Goal: Task Accomplishment & Management: Use online tool/utility

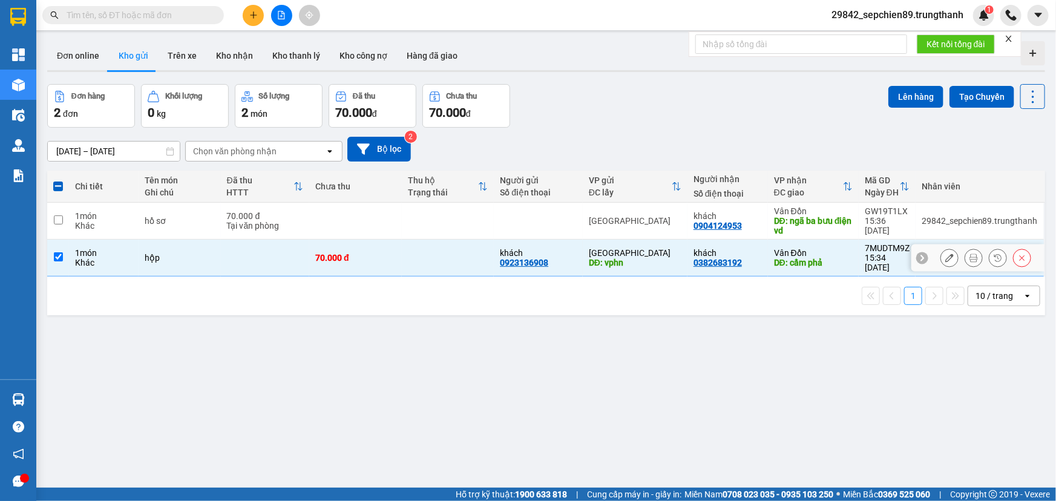
click at [945, 254] on icon at bounding box center [949, 258] width 8 height 8
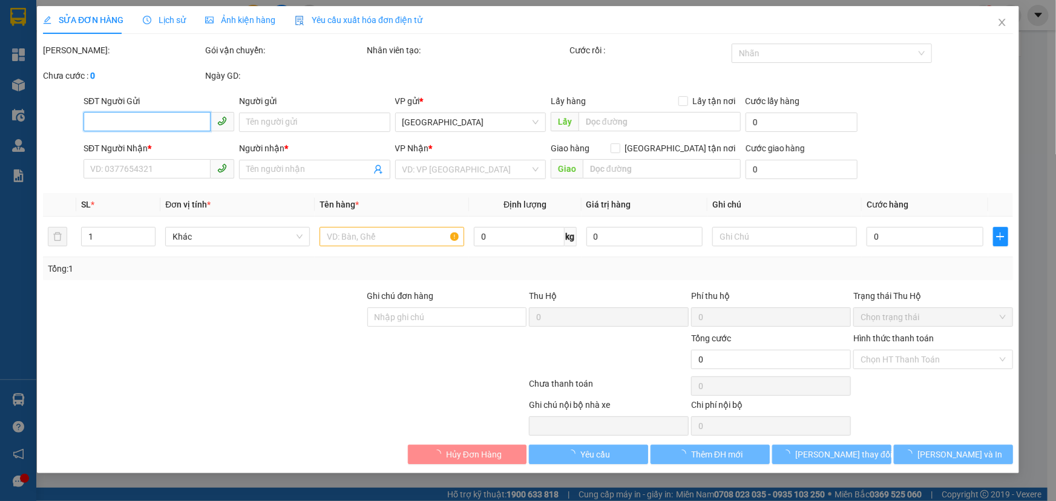
type input "0923136908"
type input "khách"
type input "vphn"
type input "0382683192"
type input "khách"
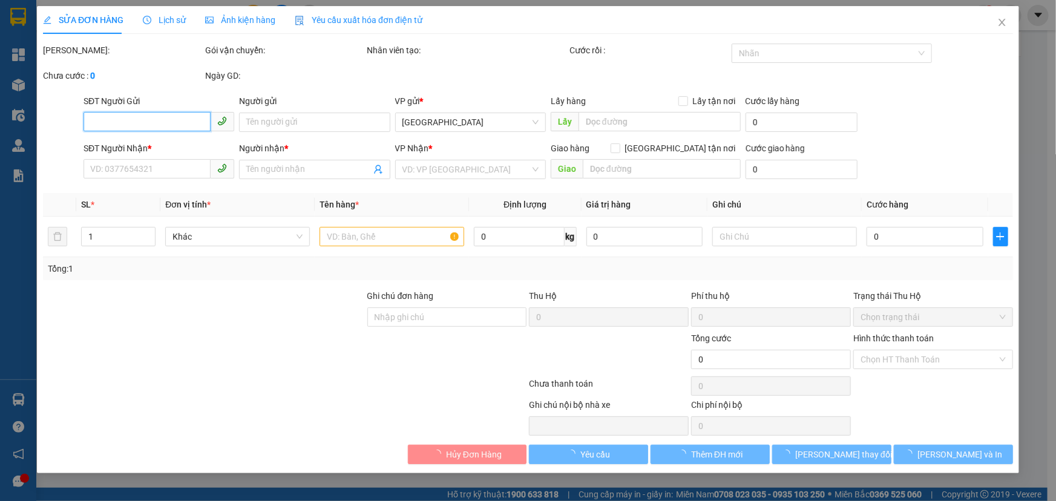
type input "cẩm phả"
type input "70.000"
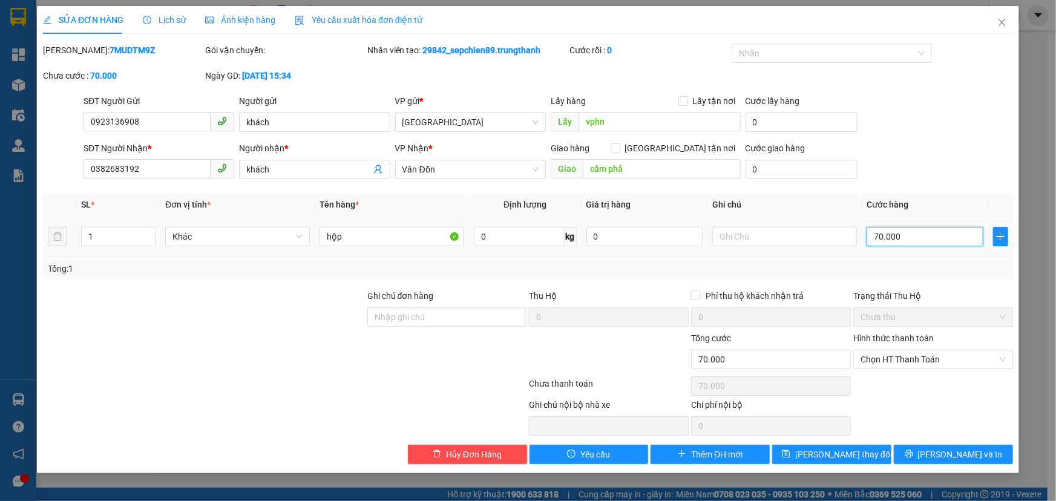
click at [901, 237] on input "70.000" at bounding box center [924, 236] width 117 height 19
type input "5"
type input "50"
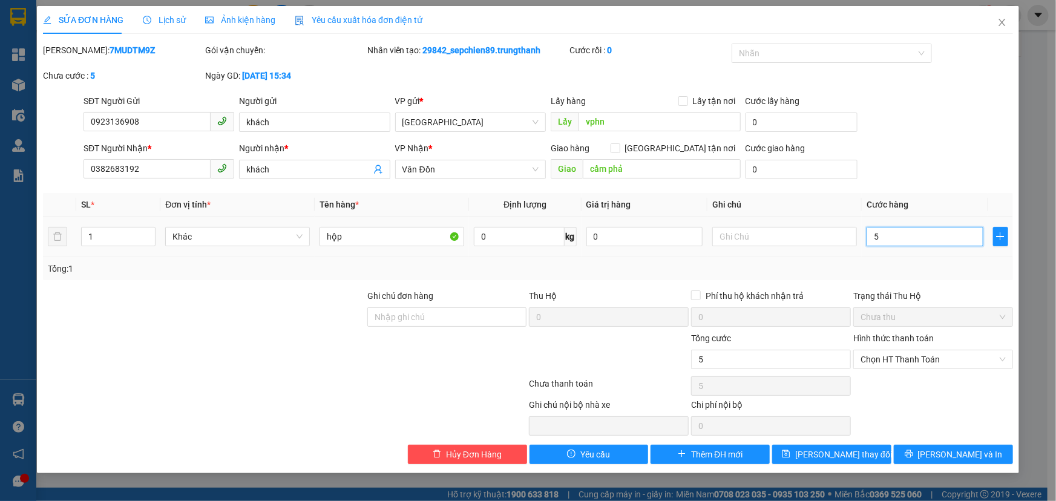
type input "50"
type input "500"
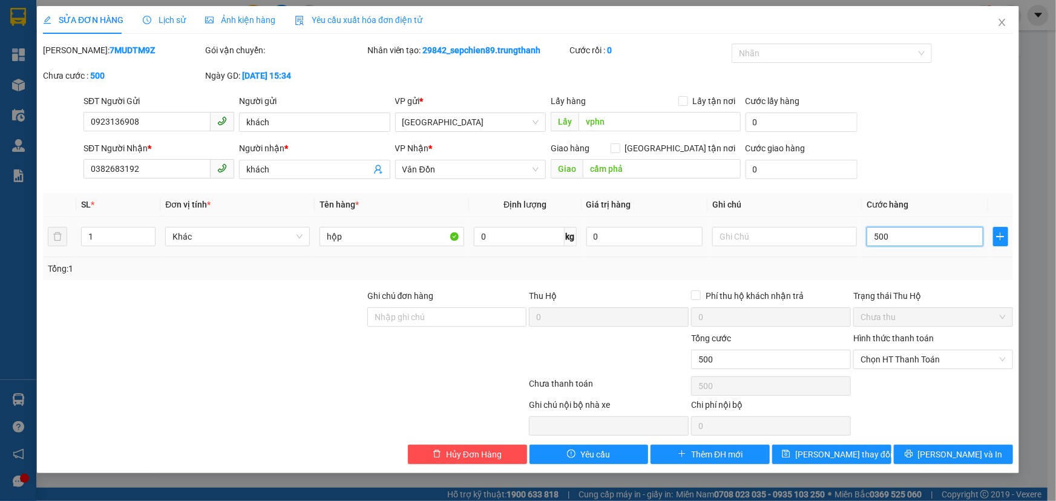
type input "5.000"
type input "50.000"
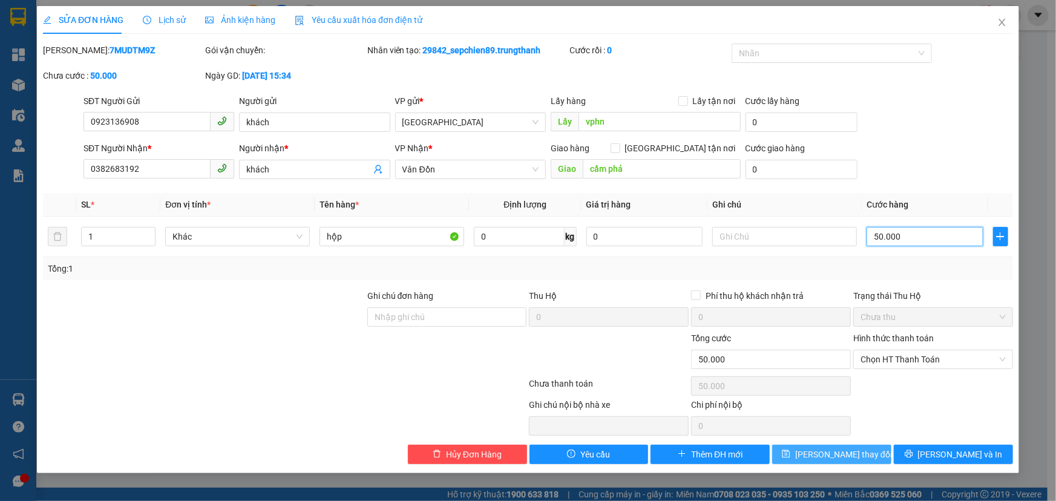
type input "50.000"
click at [836, 452] on span "[PERSON_NAME] thay đổi" at bounding box center [843, 454] width 97 height 13
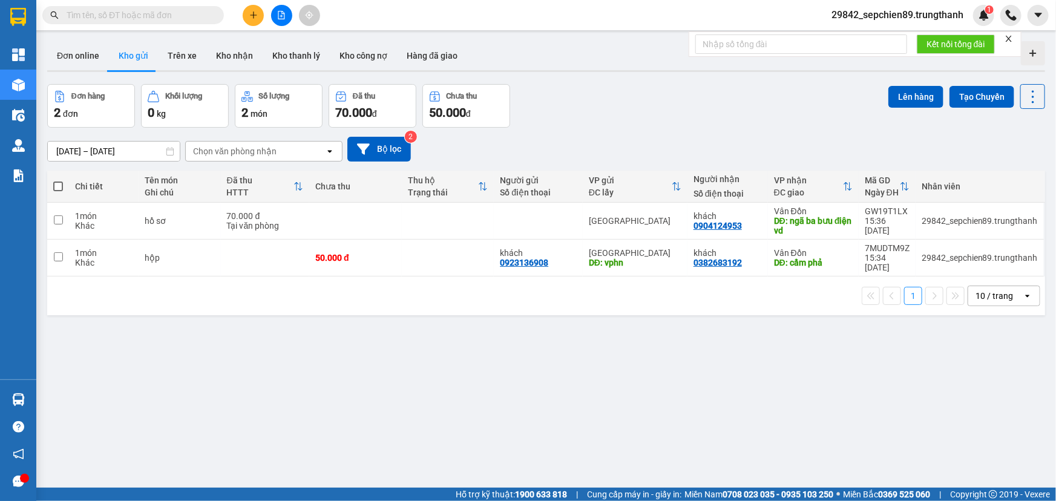
click at [59, 187] on span at bounding box center [58, 187] width 10 height 10
click at [58, 180] on input "checkbox" at bounding box center [58, 180] width 0 height 0
checkbox input "true"
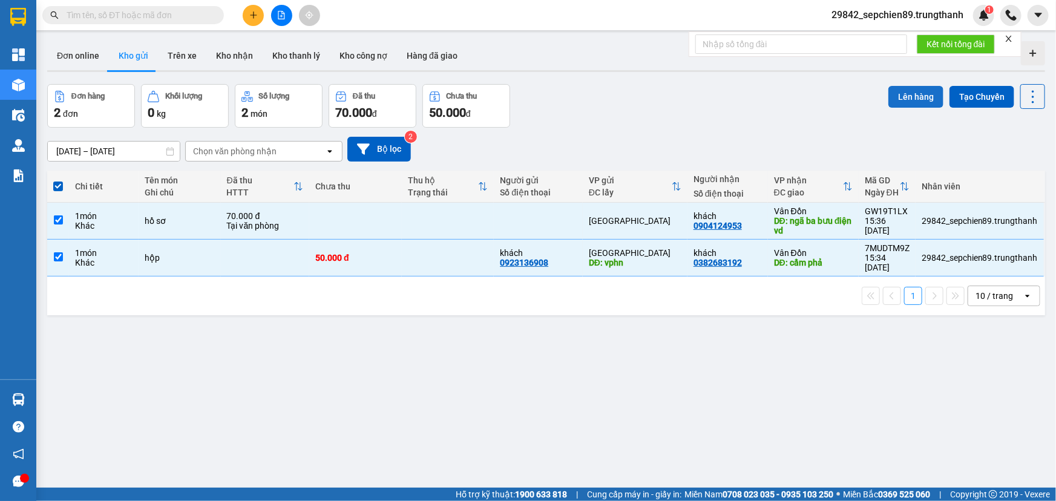
click at [903, 97] on button "Lên hàng" at bounding box center [915, 97] width 55 height 22
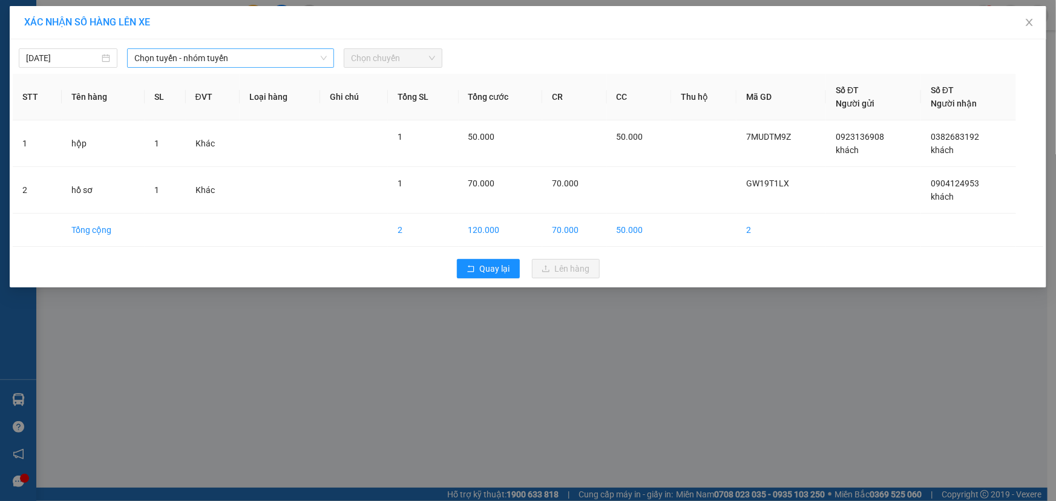
click at [246, 61] on span "Chọn tuyến - nhóm tuyến" at bounding box center [230, 58] width 192 height 18
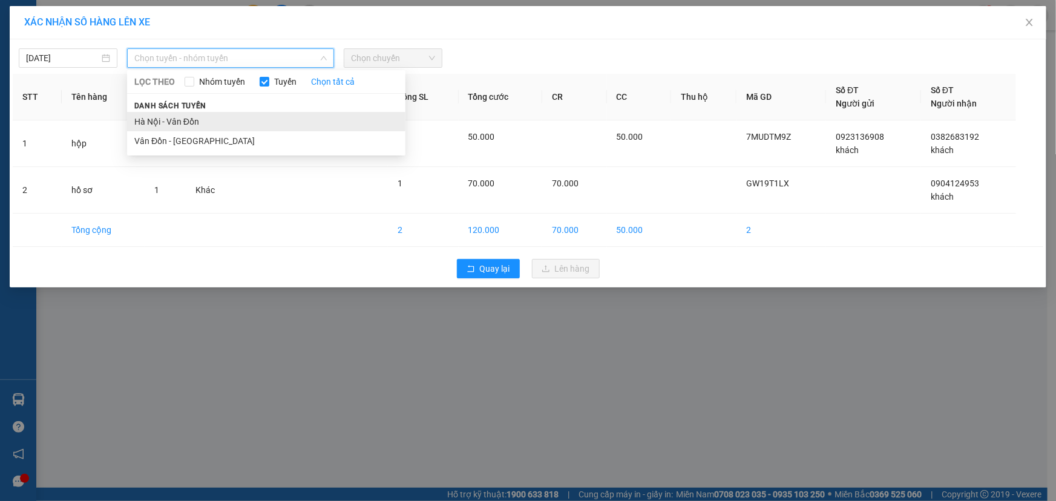
click at [182, 118] on li "Hà Nội - Vân Đồn" at bounding box center [266, 121] width 278 height 19
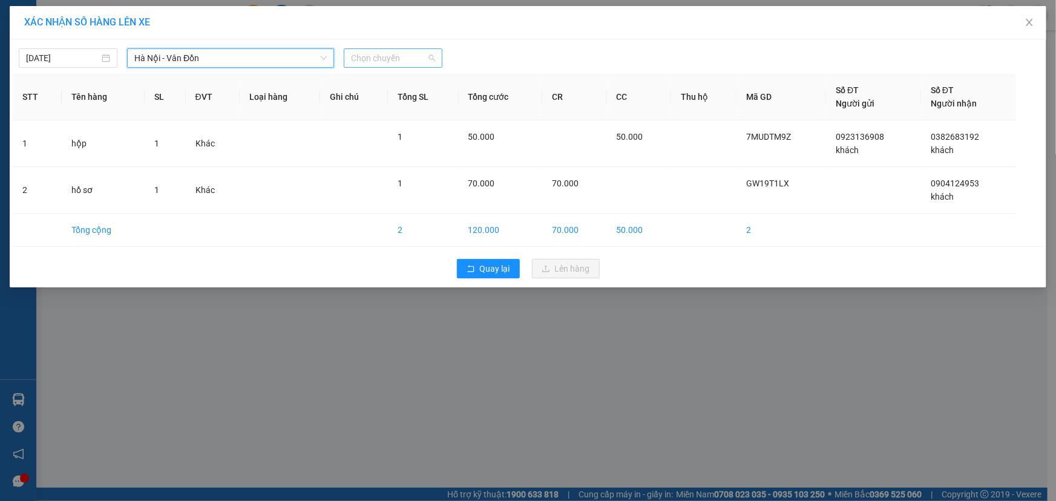
click at [416, 56] on span "Chọn chuyến" at bounding box center [393, 58] width 84 height 18
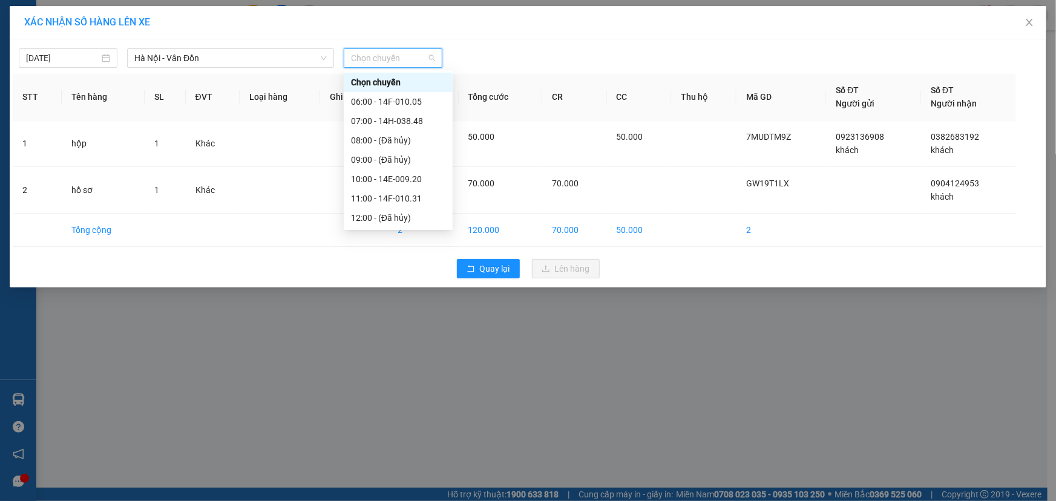
scroll to position [174, 0]
click at [399, 140] on div "17:00 - 14F-010.05" at bounding box center [398, 140] width 94 height 13
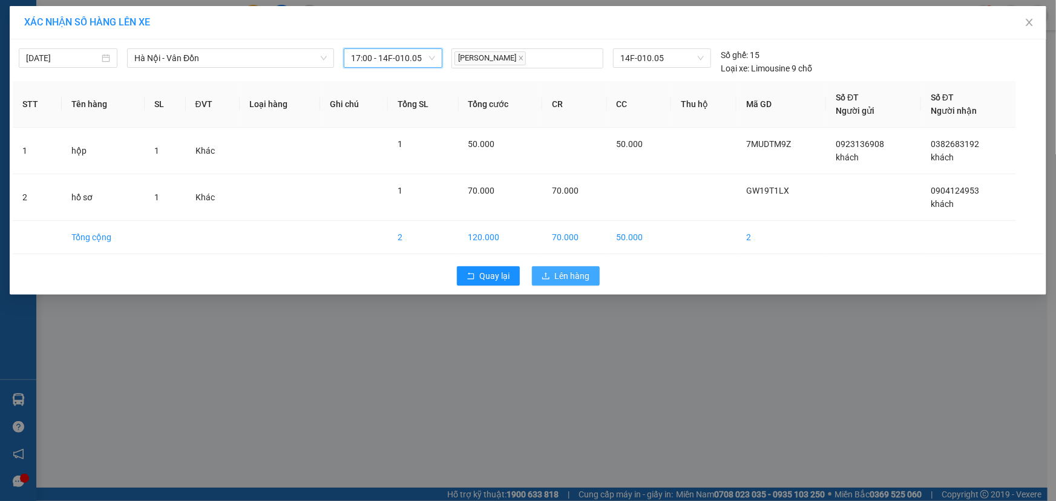
click at [570, 278] on span "Lên hàng" at bounding box center [572, 275] width 35 height 13
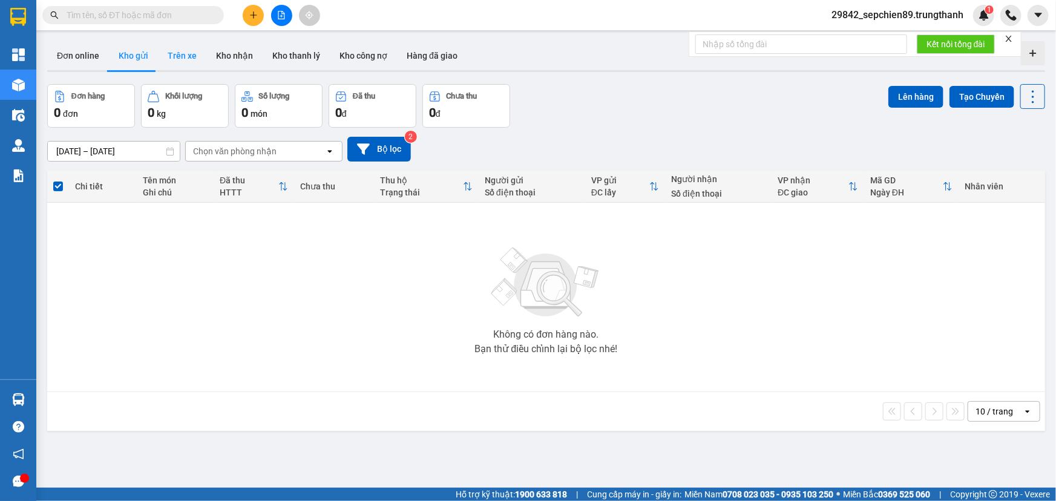
click at [168, 50] on button "Trên xe" at bounding box center [182, 55] width 48 height 29
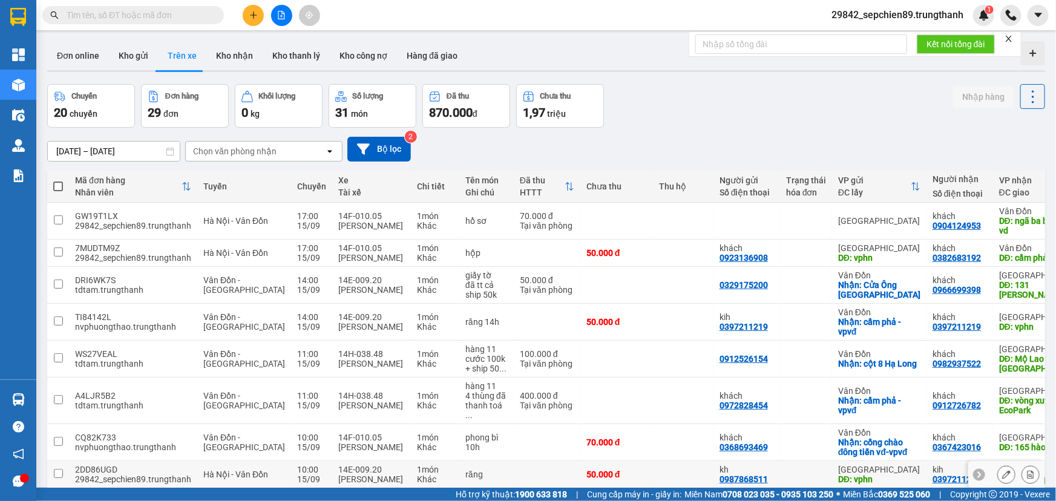
scroll to position [117, 0]
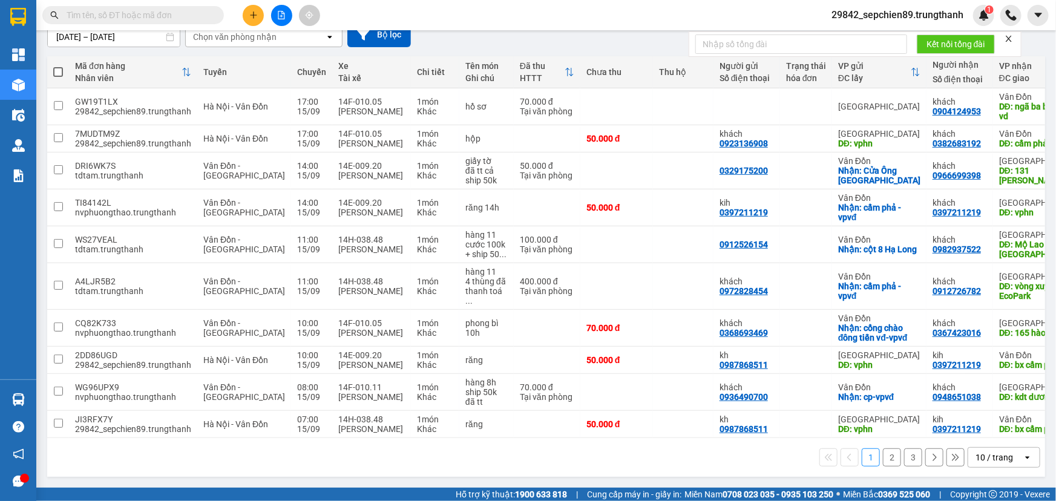
drag, startPoint x: 650, startPoint y: 438, endPoint x: 798, endPoint y: 443, distance: 147.7
click at [821, 447] on div "1 2 3 10 / trang open" at bounding box center [546, 457] width 998 height 39
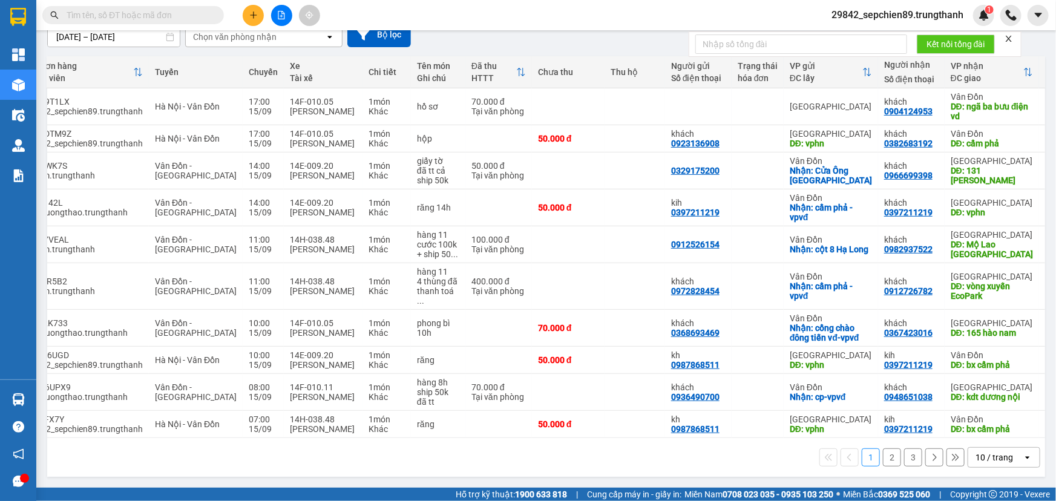
scroll to position [0, 0]
